Goal: Complete application form: Complete application form

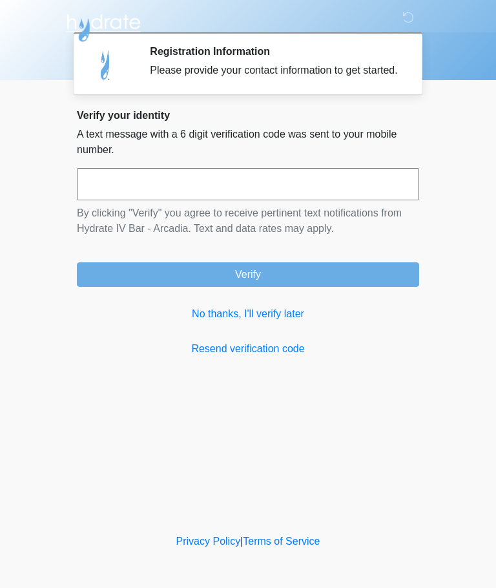
scroll to position [1, 0]
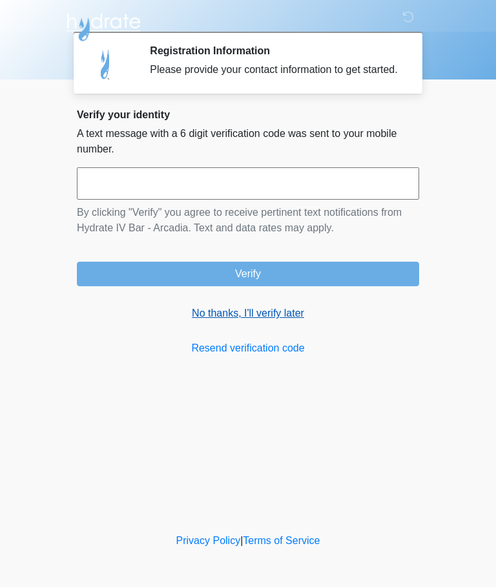
click at [267, 319] on link "No thanks, I'll verify later" at bounding box center [248, 314] width 342 height 16
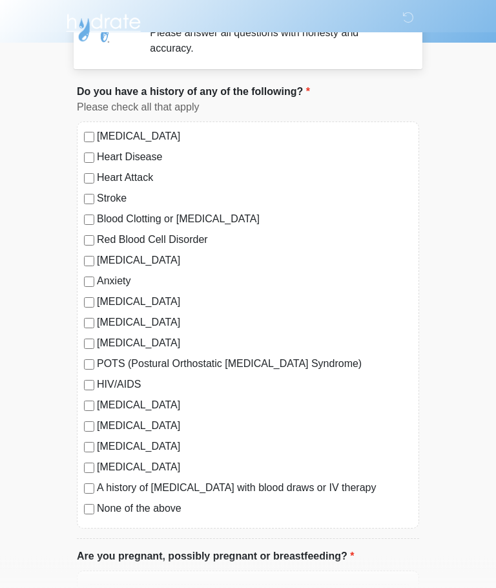
scroll to position [34, 0]
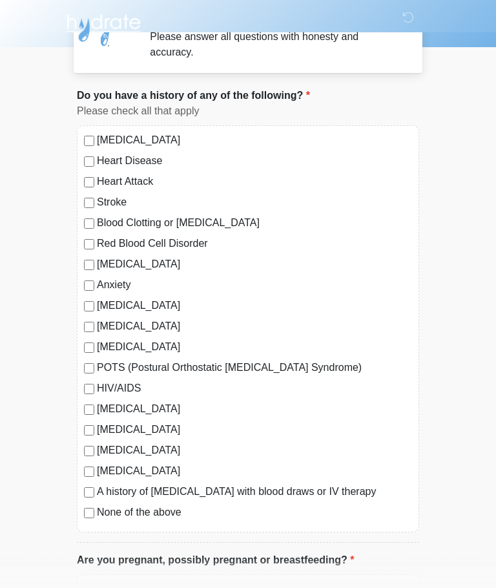
click at [98, 261] on label "[MEDICAL_DATA]" at bounding box center [254, 264] width 315 height 16
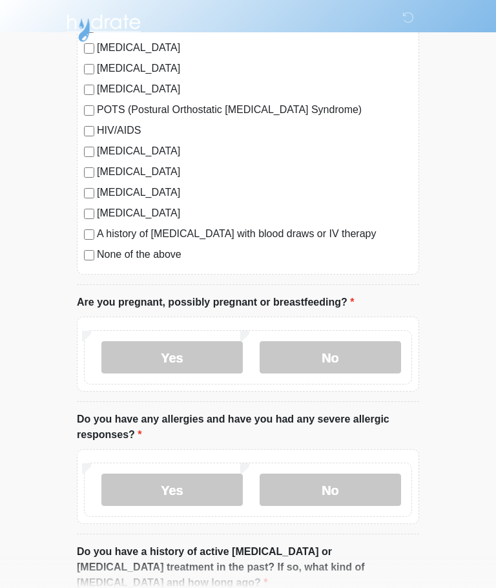
scroll to position [304, 0]
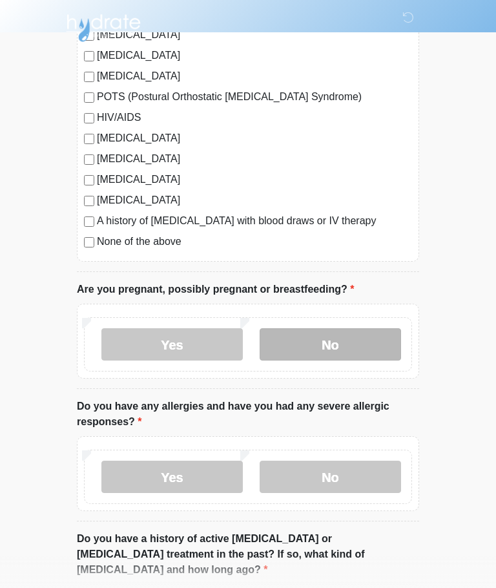
click at [368, 342] on label "No" at bounding box center [330, 344] width 141 height 32
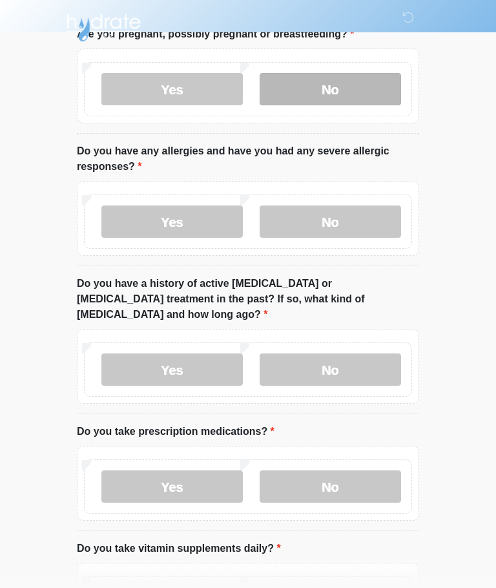
scroll to position [561, 0]
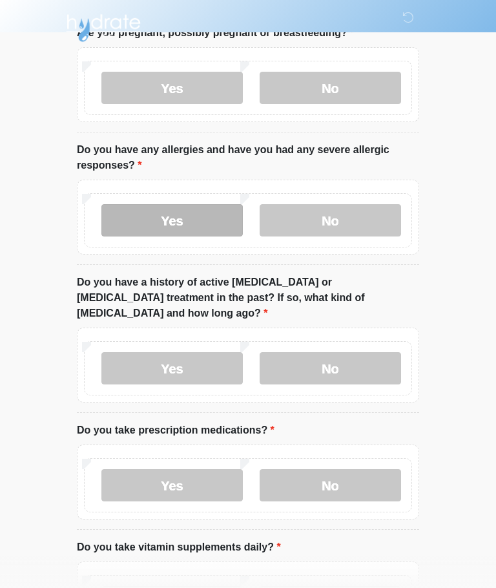
click at [181, 209] on label "Yes" at bounding box center [171, 220] width 141 height 32
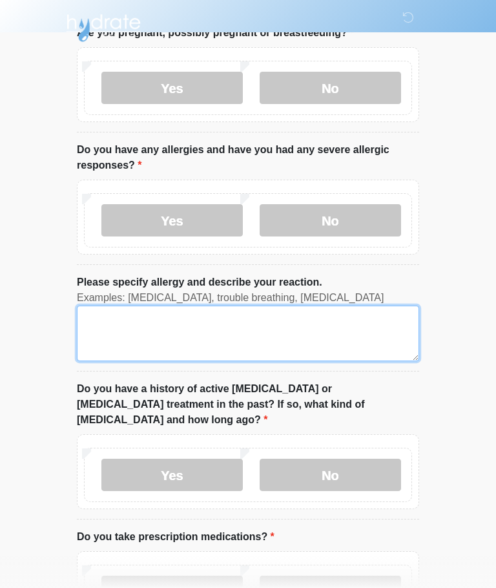
click at [242, 334] on textarea "Please specify allergy and describe your reaction." at bounding box center [248, 334] width 342 height 56
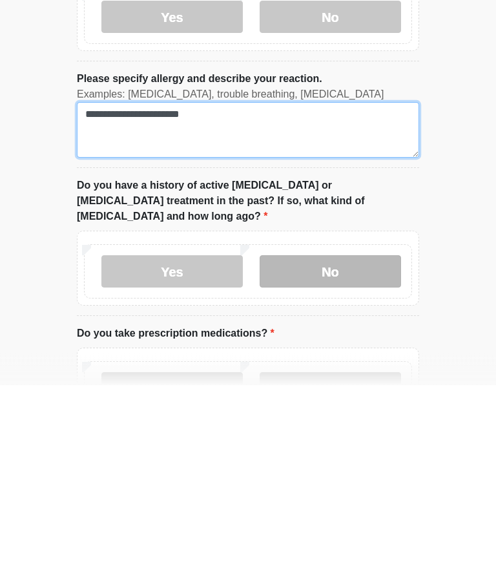
type textarea "**********"
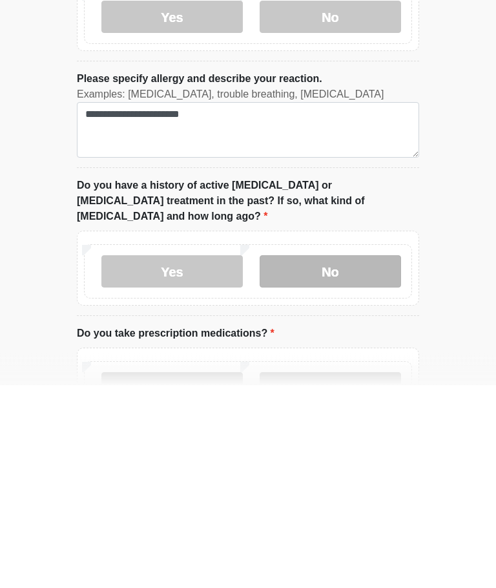
click at [357, 459] on label "No" at bounding box center [330, 475] width 141 height 32
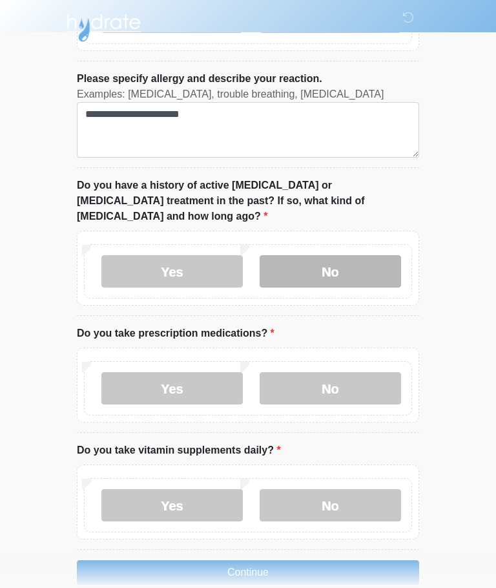
scroll to position [769, 0]
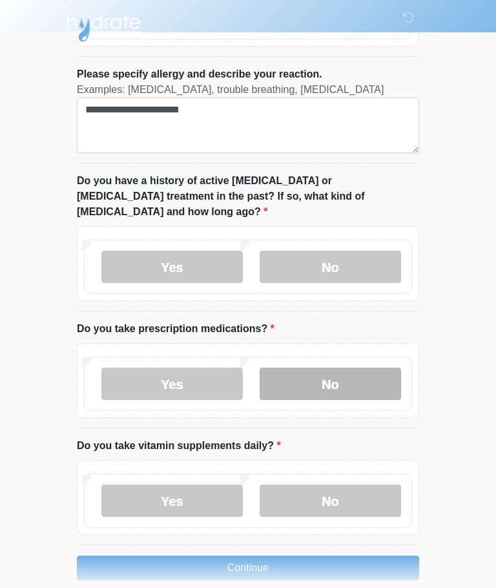
click at [370, 368] on label "No" at bounding box center [330, 384] width 141 height 32
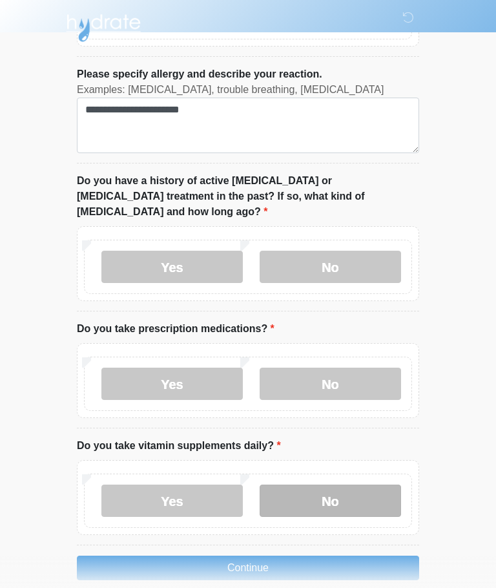
click at [359, 485] on label "No" at bounding box center [330, 501] width 141 height 32
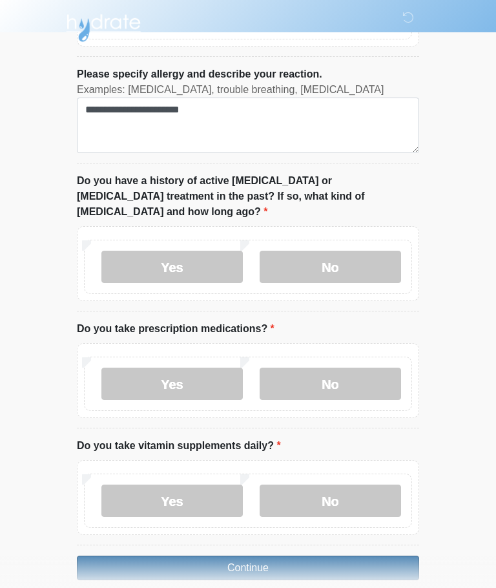
click at [385, 556] on button "Continue" at bounding box center [248, 568] width 342 height 25
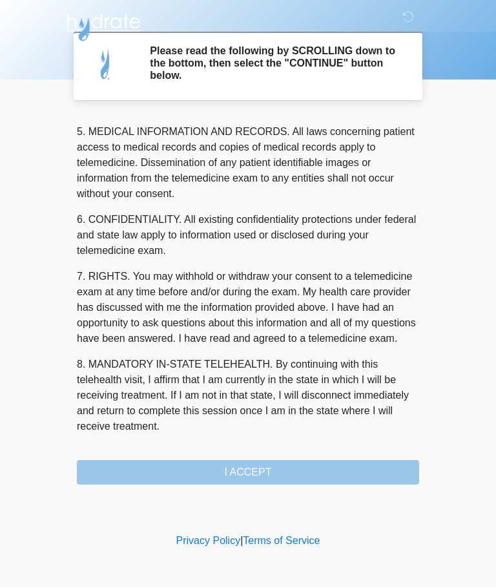
scroll to position [420, 0]
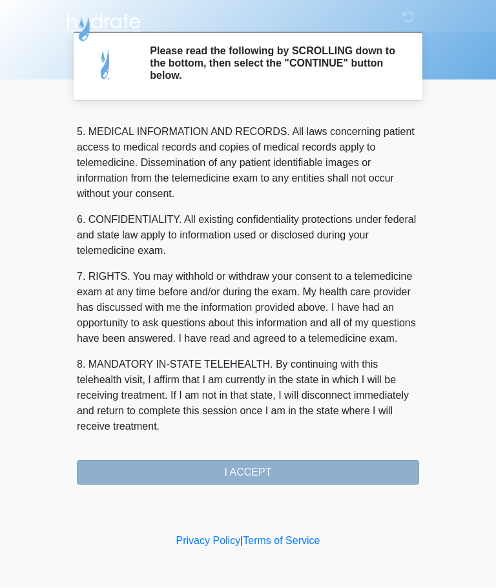
click at [317, 469] on button "I ACCEPT" at bounding box center [248, 473] width 342 height 25
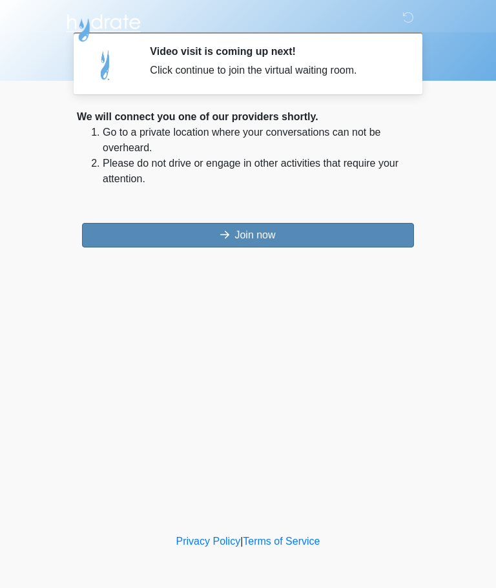
click at [375, 228] on button "Join now" at bounding box center [248, 235] width 332 height 25
